Goal: Task Accomplishment & Management: Use online tool/utility

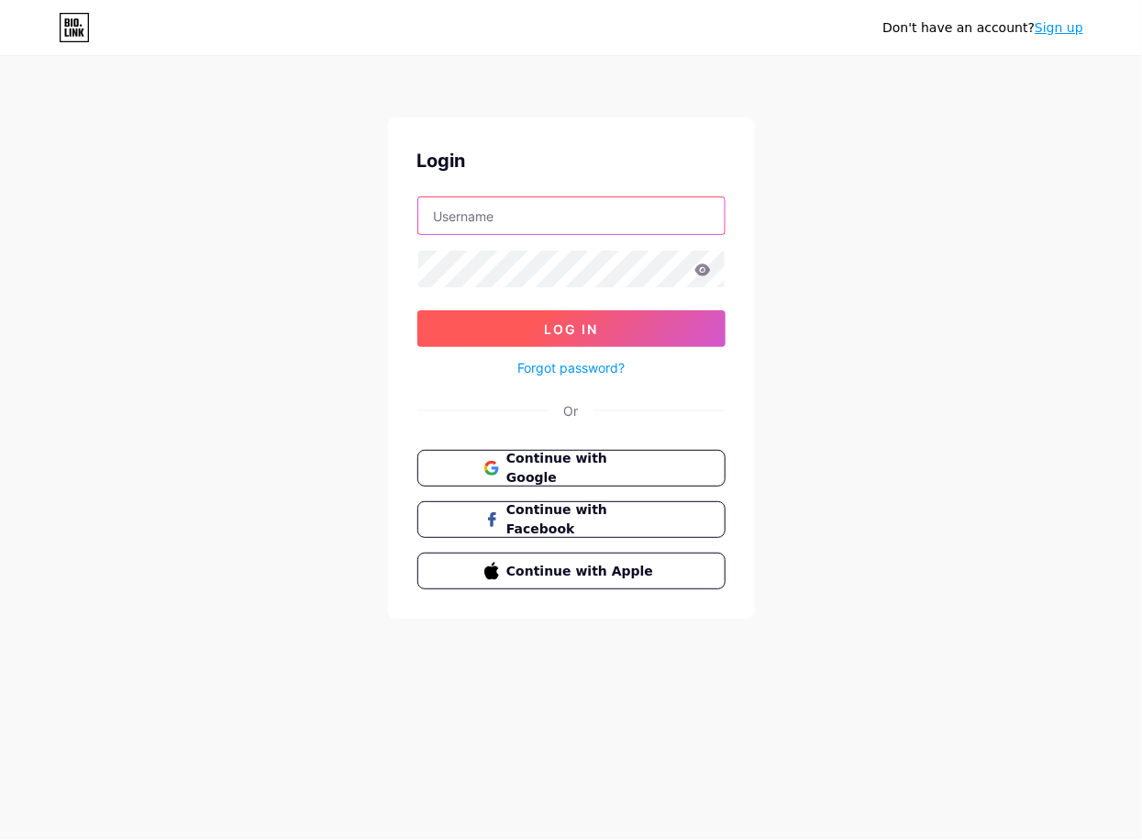
type input "[EMAIL_ADDRESS][DOMAIN_NAME]"
click at [507, 336] on button "Log In" at bounding box center [571, 328] width 308 height 37
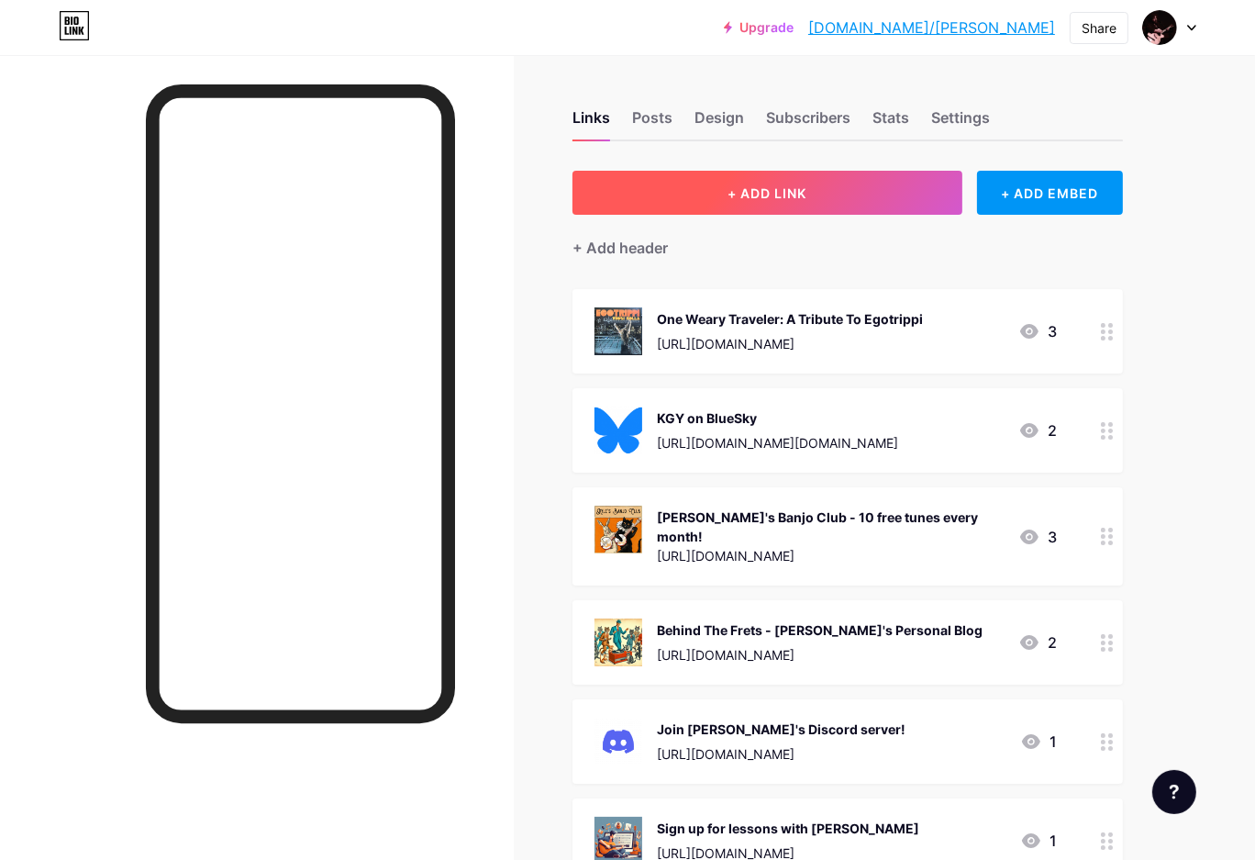
click at [698, 187] on button "+ ADD LINK" at bounding box center [768, 193] width 390 height 44
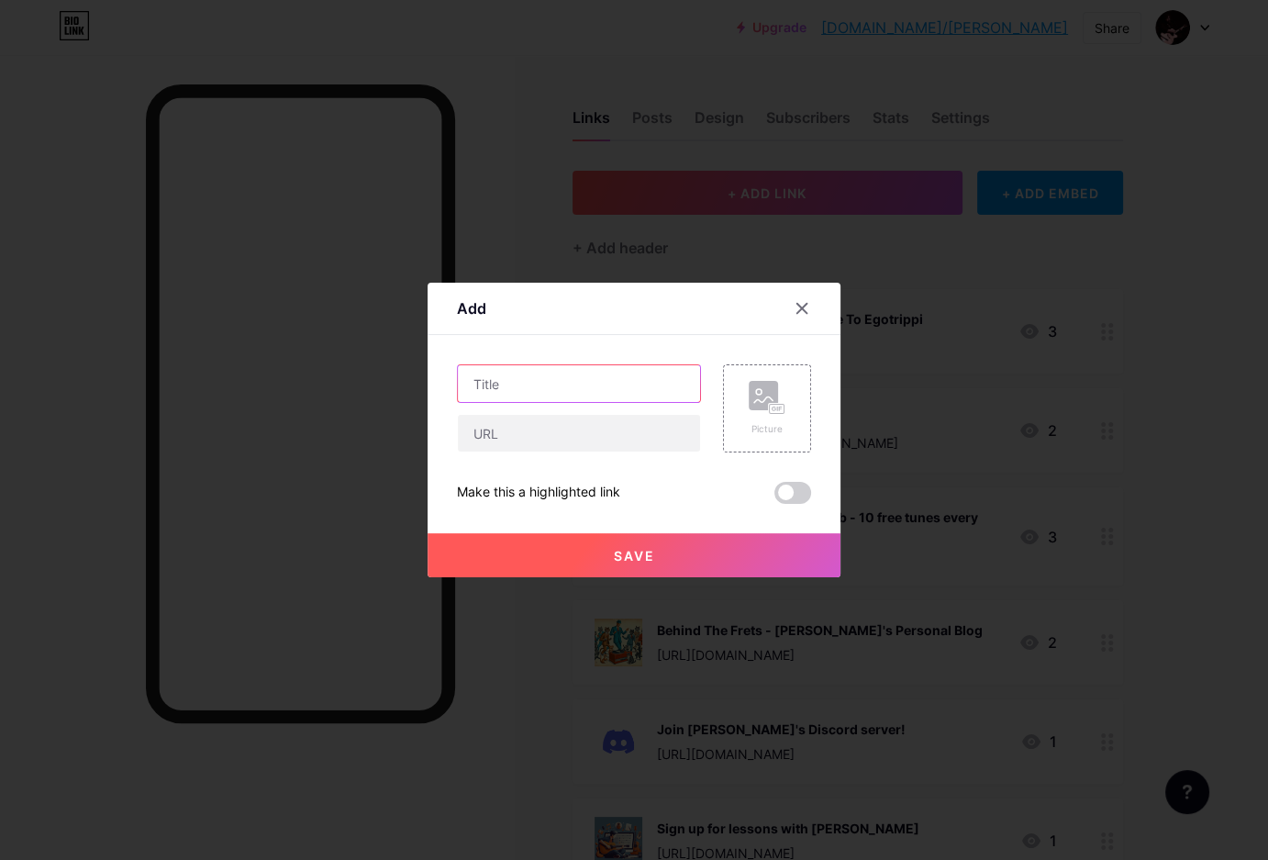
click at [516, 388] on input "text" at bounding box center [579, 383] width 242 height 37
type input "[PERSON_NAME]'s Gigs (Google Calendar)"
click at [524, 438] on input "text" at bounding box center [579, 433] width 242 height 37
paste input "[URL][DOMAIN_NAME]"
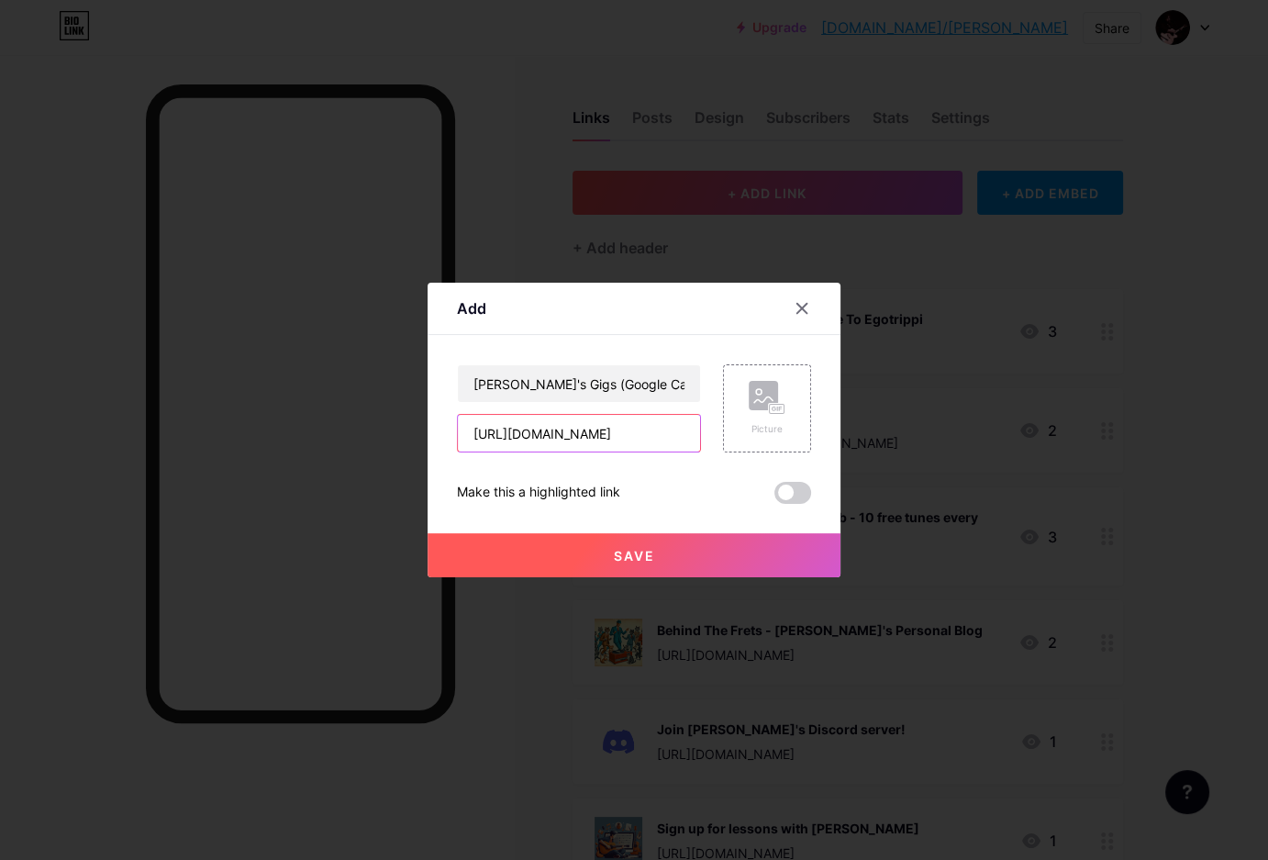
type input "[URL][DOMAIN_NAME]"
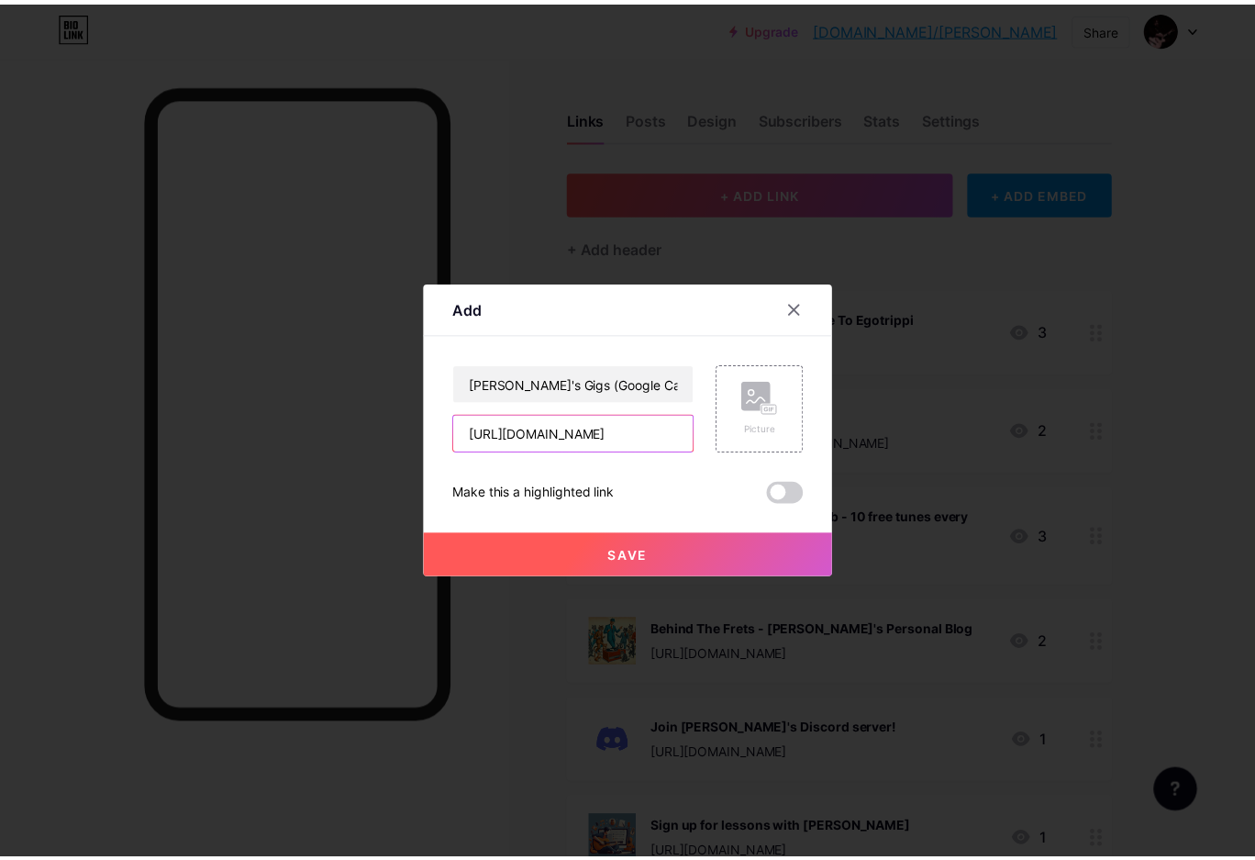
scroll to position [0, 0]
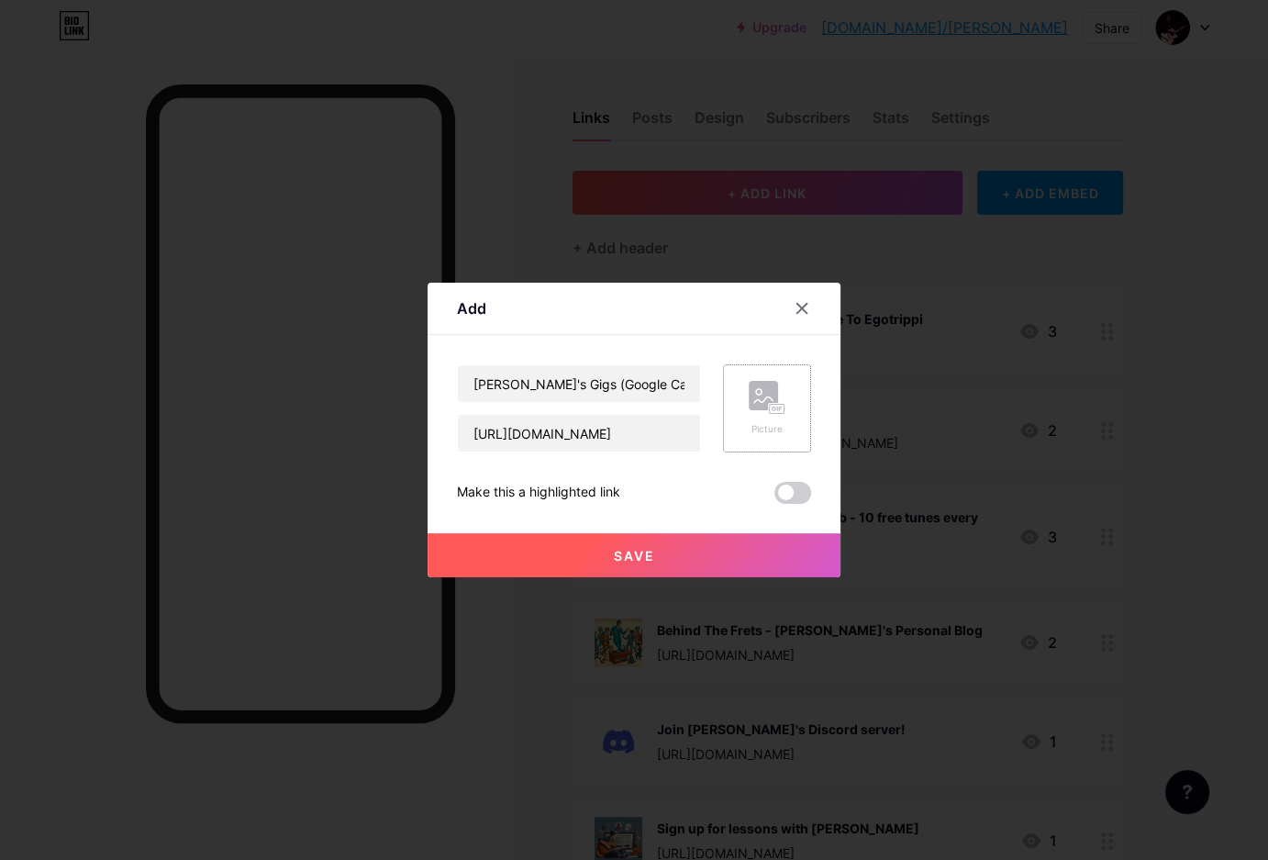
click at [761, 419] on div "Picture" at bounding box center [767, 408] width 37 height 55
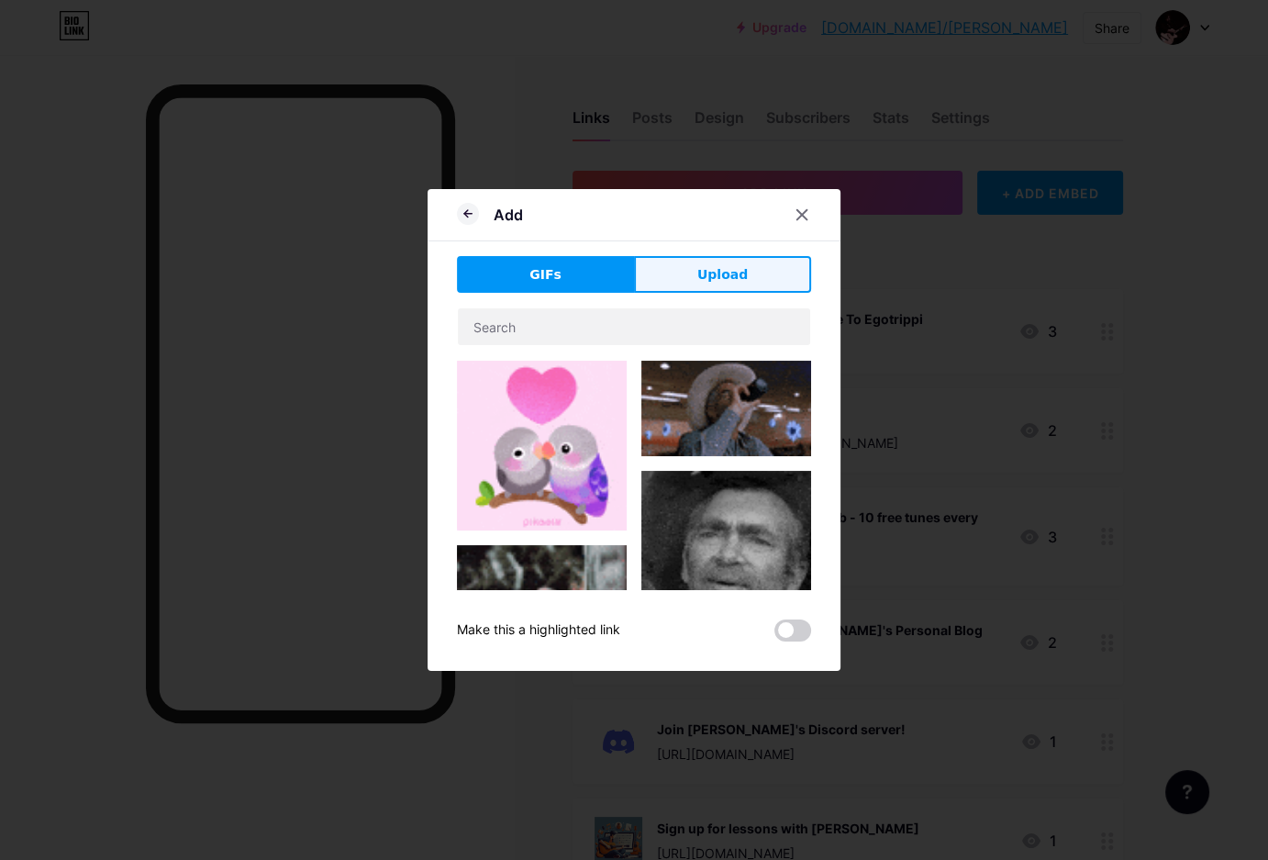
click at [674, 276] on button "Upload" at bounding box center [722, 274] width 177 height 37
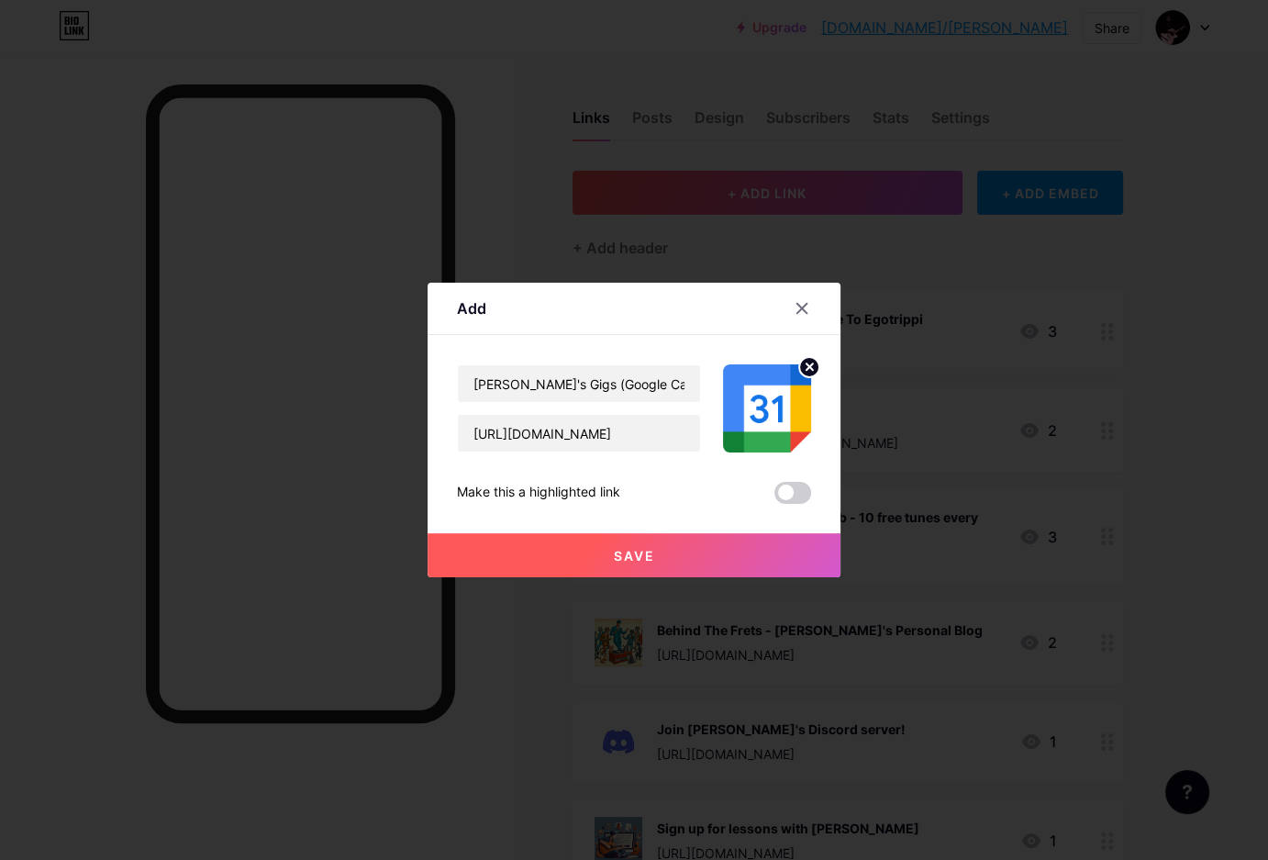
click at [633, 542] on button "Save" at bounding box center [634, 555] width 413 height 44
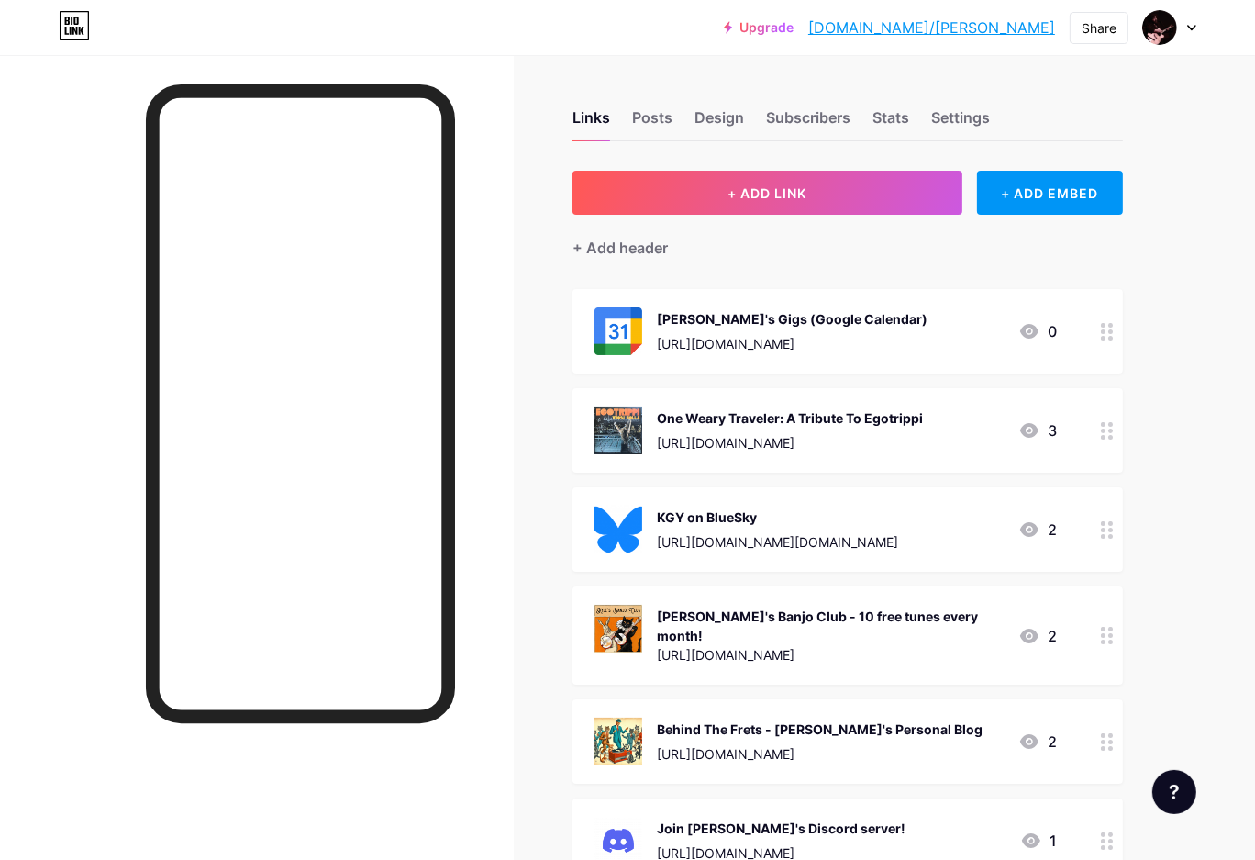
click at [799, 320] on div "[PERSON_NAME]'s Gigs (Google Calendar)" at bounding box center [792, 318] width 271 height 19
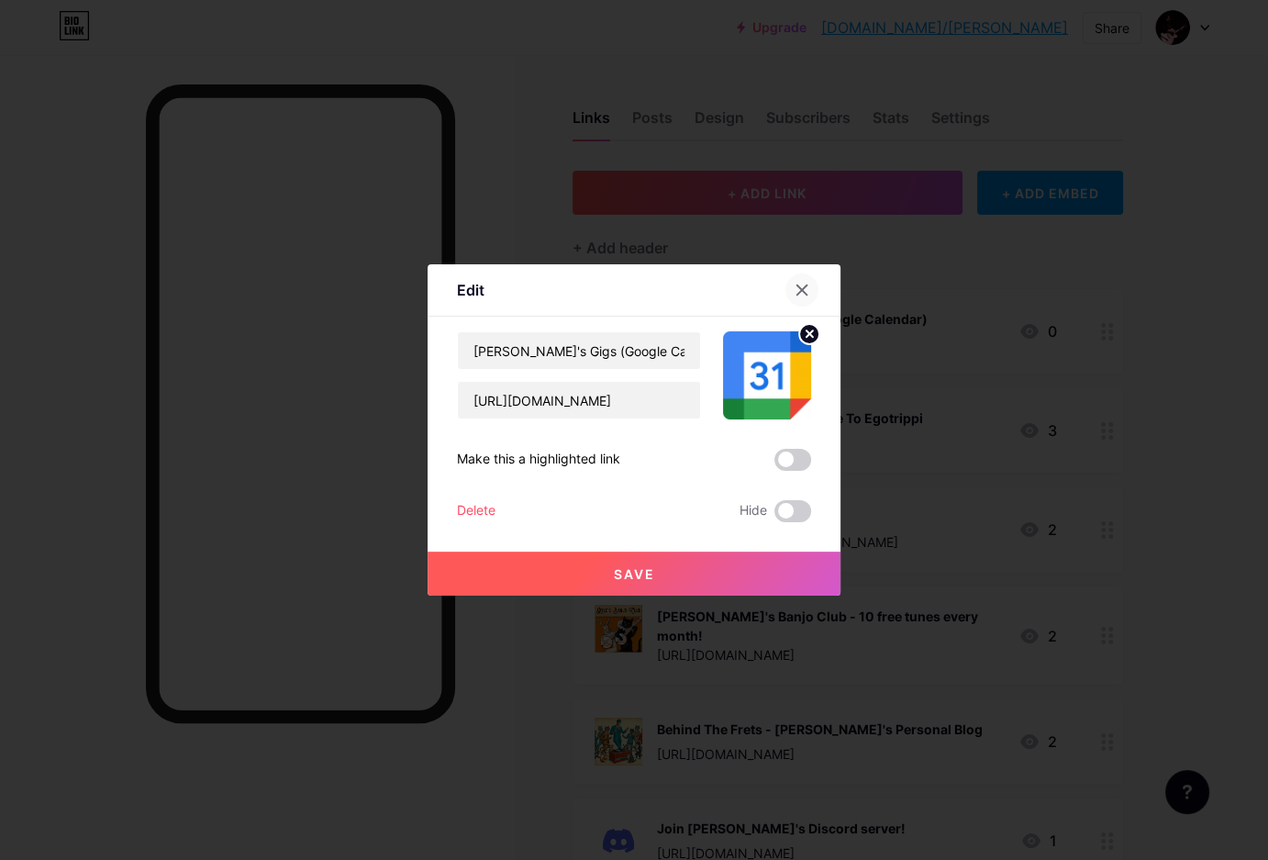
click at [806, 292] on icon at bounding box center [802, 290] width 15 height 15
